Goal: Transaction & Acquisition: Book appointment/travel/reservation

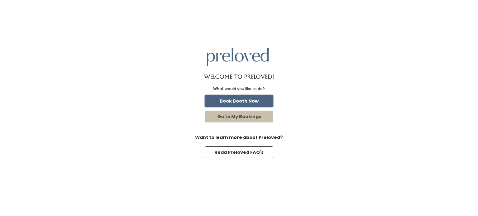
click at [239, 102] on button "Book Booth Now" at bounding box center [239, 101] width 69 height 12
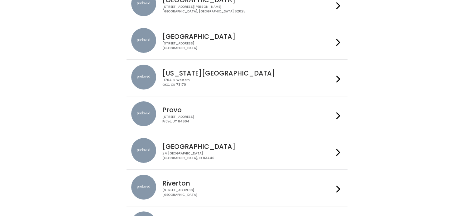
scroll to position [114, 0]
click at [239, 112] on h4 "Provo" at bounding box center [247, 109] width 171 height 7
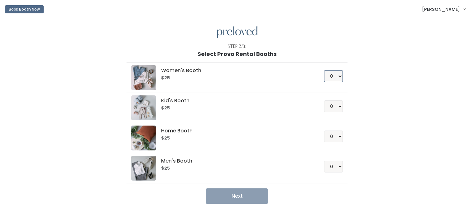
click at [341, 74] on select "0 1 2 3 4" at bounding box center [333, 76] width 19 height 12
select select "1"
click at [324, 70] on select "0 1 2 3 4" at bounding box center [333, 76] width 19 height 12
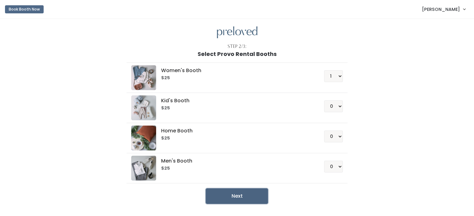
click at [248, 200] on button "Next" at bounding box center [237, 197] width 62 height 16
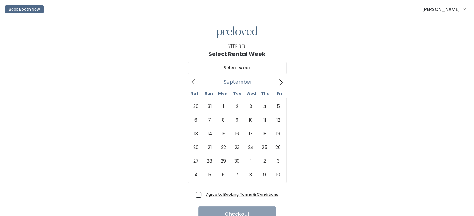
click at [280, 83] on icon at bounding box center [280, 82] width 7 height 7
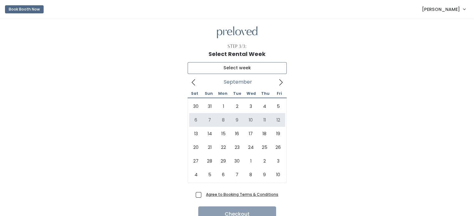
type input "September 6 to September 12"
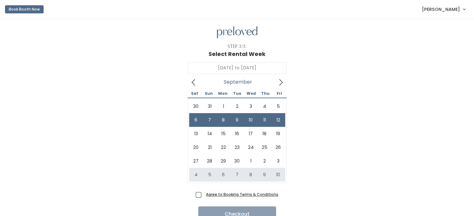
click at [203, 195] on span "Agree to Booking Terms & Conditions" at bounding box center [240, 195] width 75 height 6
click at [203, 195] on input "Agree to Booking Terms & Conditions" at bounding box center [205, 194] width 4 height 4
checkbox input "true"
click at [215, 215] on button "Checkout" at bounding box center [237, 215] width 78 height 16
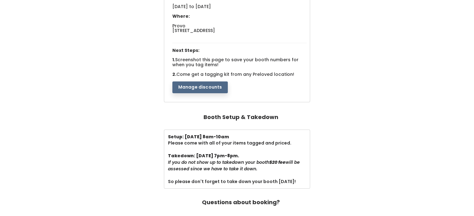
scroll to position [96, 0]
